Goal: Find specific page/section: Find specific page/section

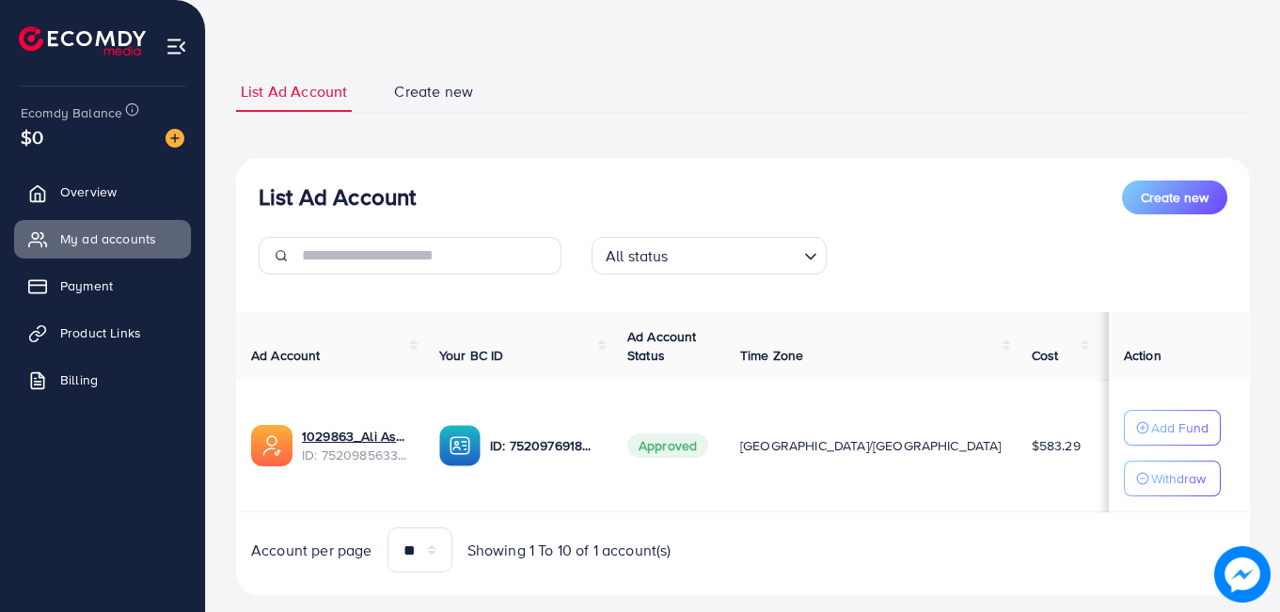
scroll to position [103, 0]
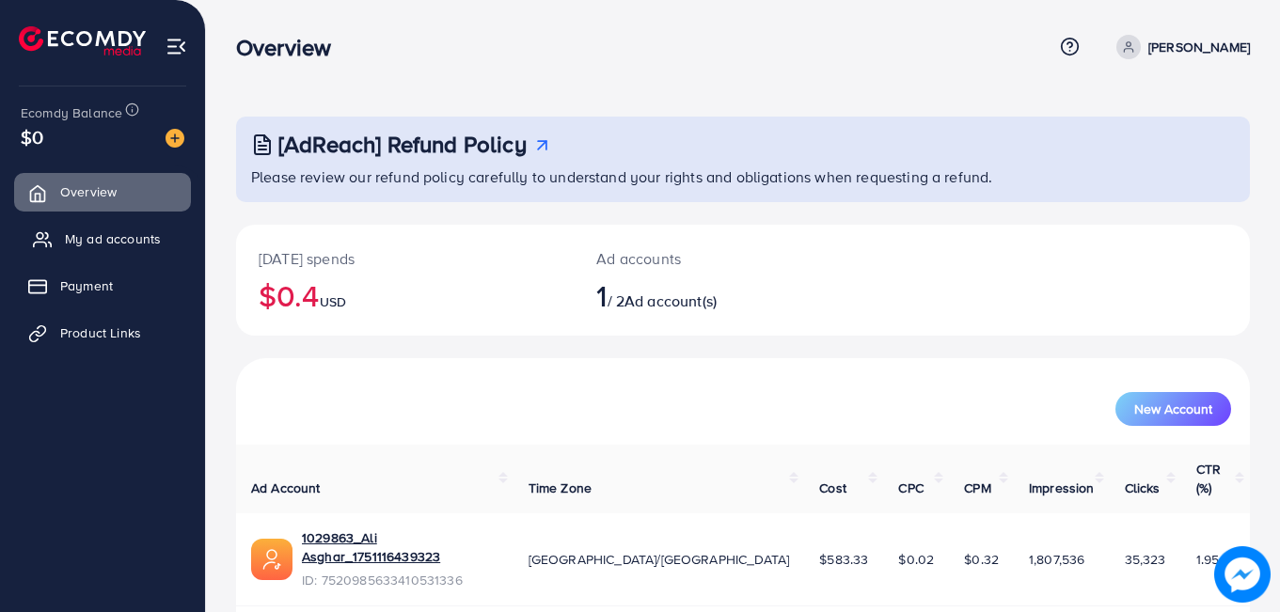
click at [54, 243] on link "My ad accounts" at bounding box center [102, 239] width 177 height 38
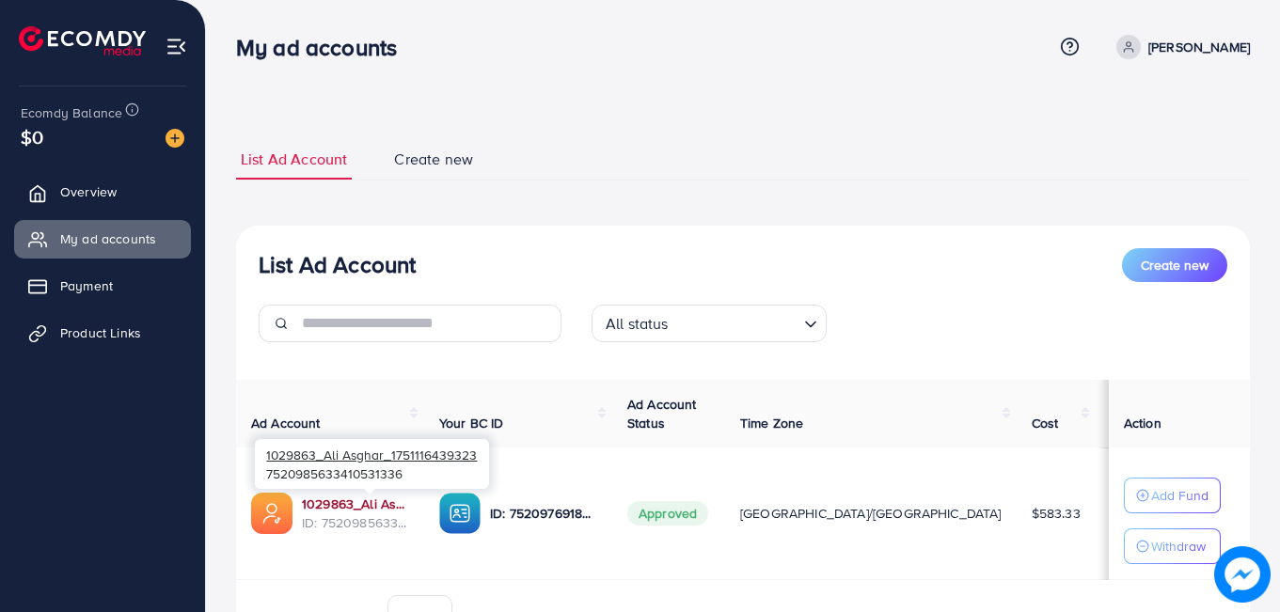
click at [323, 504] on link "1029863_Ali Asghar_1751116439323" at bounding box center [355, 504] width 107 height 19
